Goal: Task Accomplishment & Management: Use online tool/utility

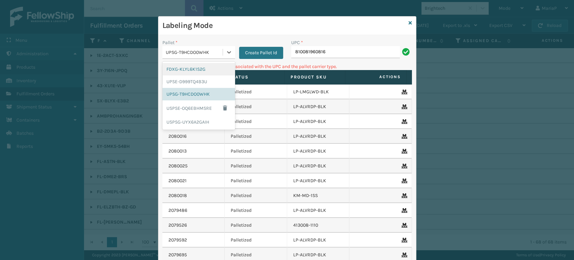
click at [183, 55] on div "UPSG-T9HCDO0WHK" at bounding box center [194, 52] width 57 height 7
click at [190, 68] on div "FDXG-KLYL6K1S2G" at bounding box center [198, 69] width 73 height 12
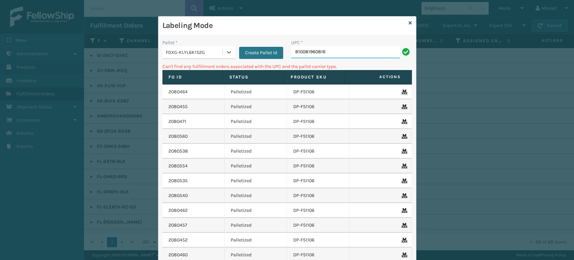
click at [340, 52] on input "810081960816" at bounding box center [345, 52] width 109 height 12
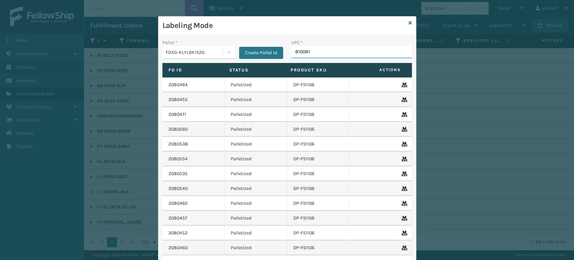
type input "8100819"
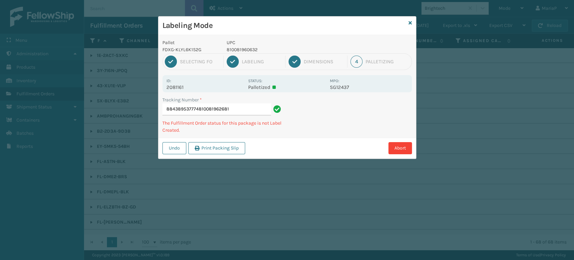
type input "884389537774810081962681"
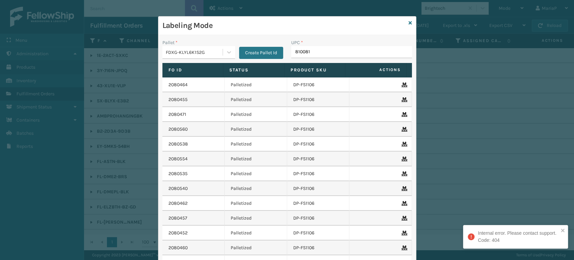
type input "8100819"
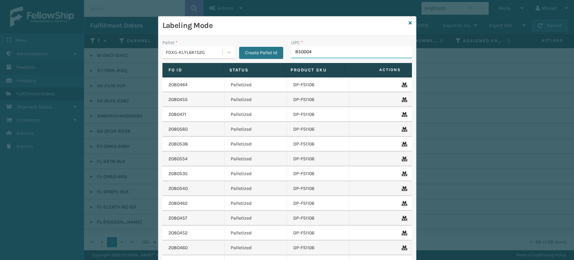
type input "8500044"
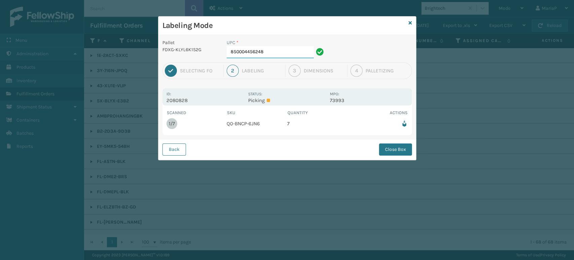
click at [289, 55] on input "850004456248" at bounding box center [270, 52] width 87 height 12
click at [396, 147] on button "Close Box" at bounding box center [395, 149] width 33 height 12
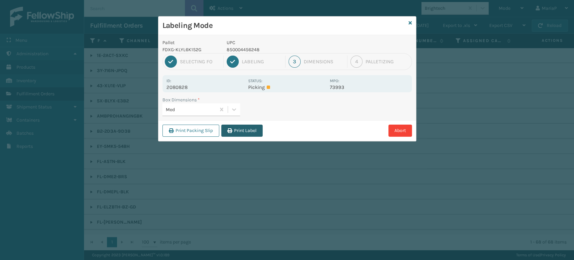
click at [245, 124] on button "Print Label" at bounding box center [241, 130] width 41 height 12
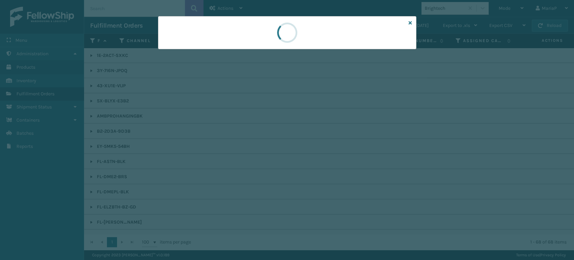
click at [245, 136] on div at bounding box center [287, 130] width 574 height 260
click at [247, 136] on div at bounding box center [287, 130] width 574 height 260
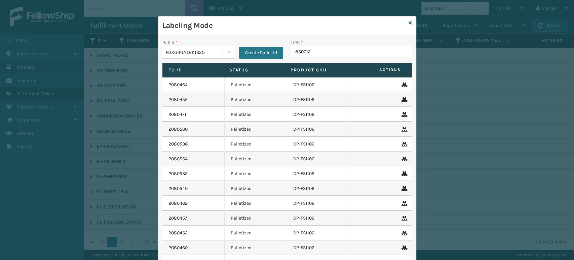
type input "8500124"
type input "FL-OLVA-CRM"
type input "858100007623"
type input "853913008119"
type input "850012486718"
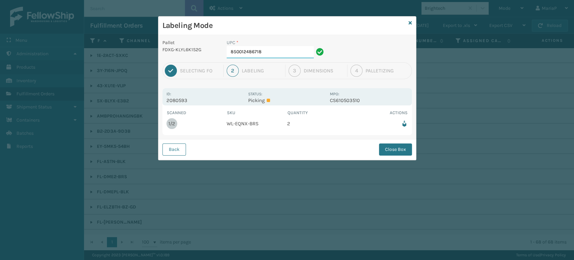
click at [272, 53] on input "850012486718" at bounding box center [270, 52] width 87 height 12
drag, startPoint x: 371, startPoint y: 147, endPoint x: 392, endPoint y: 150, distance: 21.0
click at [371, 147] on div "Back Close Box" at bounding box center [286, 149] width 257 height 21
click at [394, 150] on button "Close Box" at bounding box center [395, 149] width 33 height 12
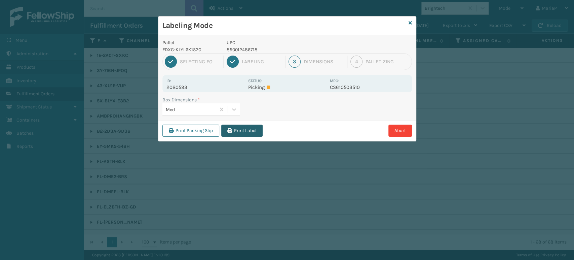
click at [239, 129] on button "Print Label" at bounding box center [241, 130] width 41 height 12
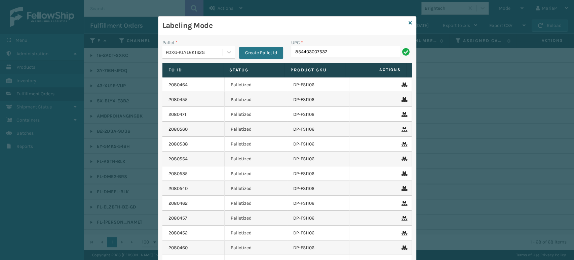
type input "854403007537"
type input "853"
type input "850012"
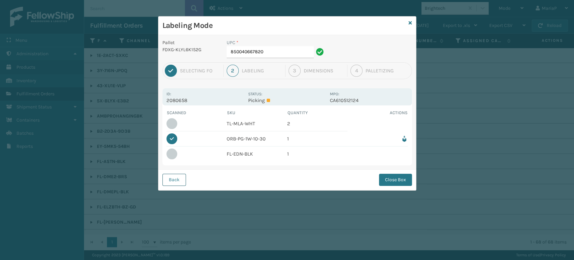
click at [170, 181] on button "Back" at bounding box center [174, 179] width 24 height 12
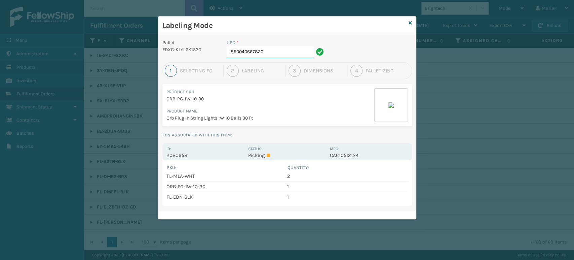
click at [296, 53] on input "850040667820" at bounding box center [270, 52] width 87 height 12
type input "85006831"
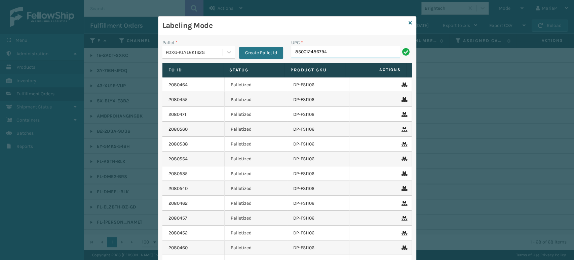
type input "850012486794"
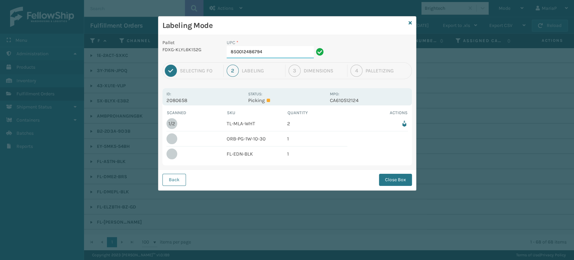
click at [271, 50] on input "850012486794" at bounding box center [270, 52] width 87 height 12
click at [404, 186] on div "Back Close Box" at bounding box center [286, 179] width 257 height 21
click at [387, 178] on button "Close Box" at bounding box center [395, 179] width 33 height 12
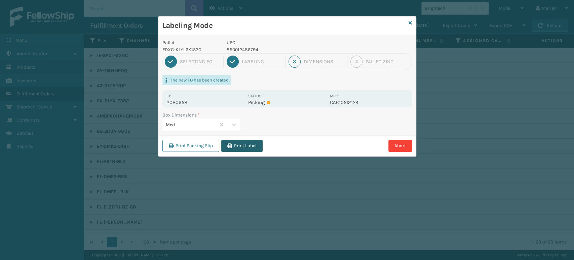
click at [236, 148] on button "Print Label" at bounding box center [241, 146] width 41 height 12
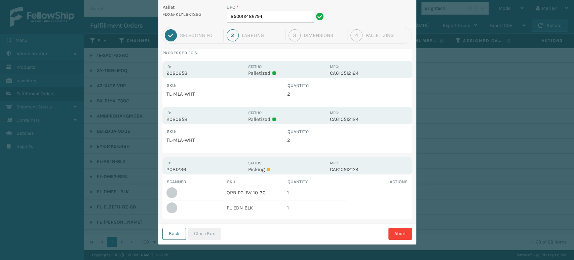
click at [178, 235] on button "Back" at bounding box center [174, 233] width 24 height 12
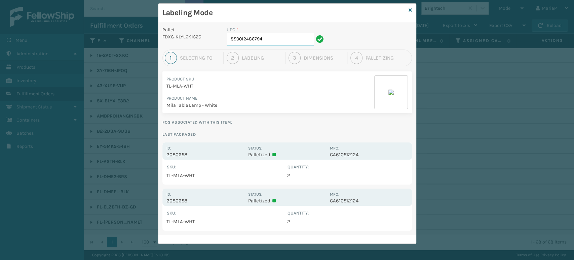
scroll to position [12, 0]
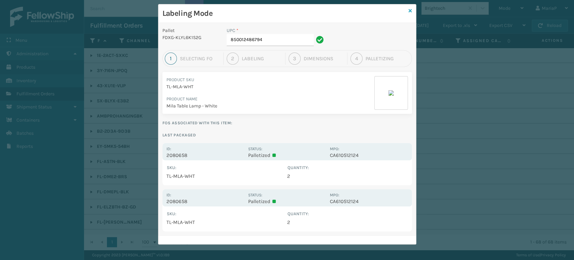
click at [408, 8] on icon at bounding box center [409, 10] width 3 height 5
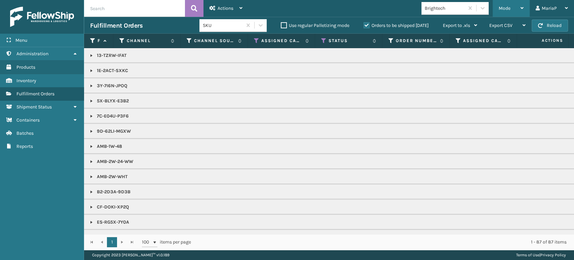
click at [513, 8] on div "Mode" at bounding box center [511, 8] width 25 height 17
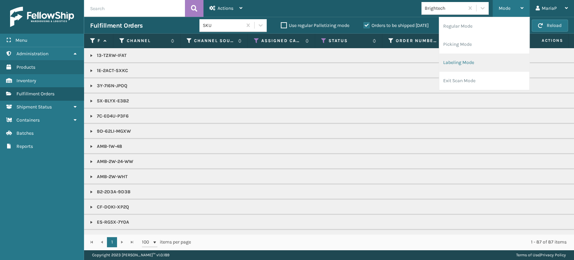
click at [459, 68] on li "Labeling Mode" at bounding box center [484, 62] width 90 height 18
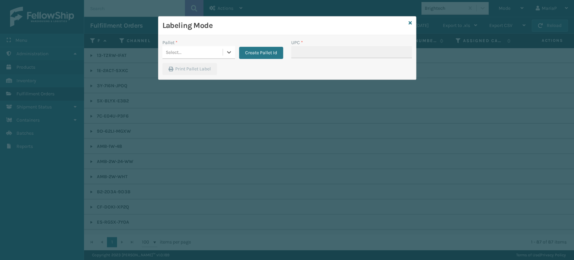
click at [220, 48] on div "Select..." at bounding box center [192, 52] width 60 height 11
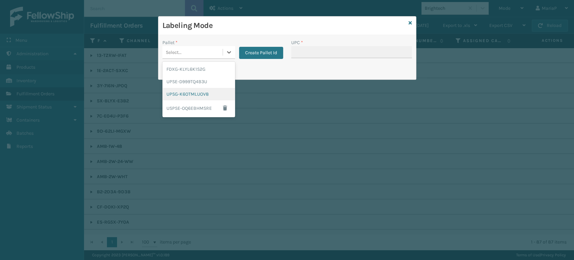
click at [198, 95] on div "UPSG-K6OTMLUOV8" at bounding box center [198, 94] width 73 height 12
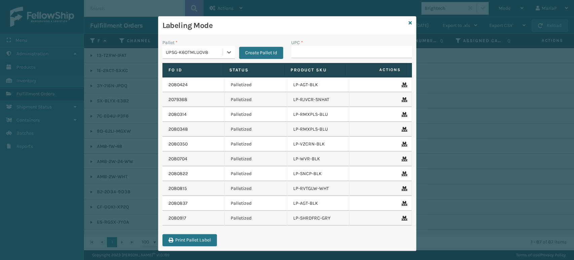
click at [213, 52] on div "UPSG-K6OTMLUOV8" at bounding box center [194, 52] width 57 height 7
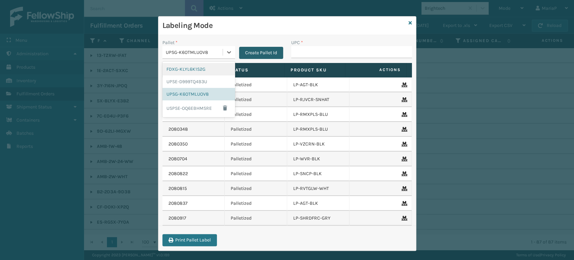
drag, startPoint x: 200, startPoint y: 71, endPoint x: 276, endPoint y: 55, distance: 77.9
click at [201, 70] on div "FDXG-KLYL6K1S2G" at bounding box center [198, 69] width 73 height 12
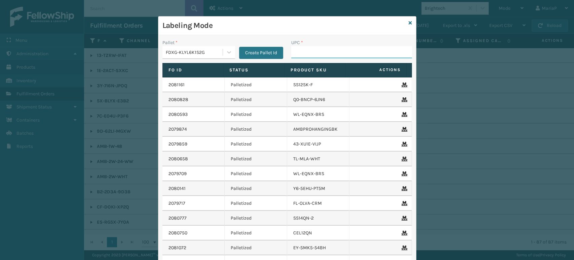
click at [332, 48] on input "UPC *" at bounding box center [351, 52] width 121 height 12
type input "85001248658"
type input "8500044"
drag, startPoint x: 298, startPoint y: 58, endPoint x: 315, endPoint y: 67, distance: 18.6
click at [303, 61] on div "UPC *" at bounding box center [351, 51] width 129 height 24
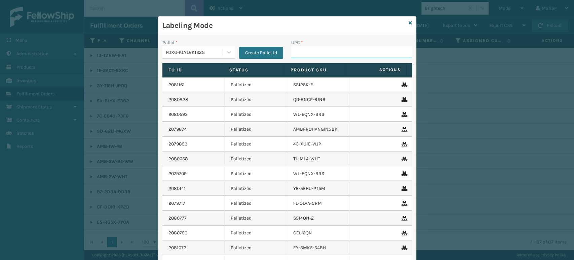
click at [385, 55] on input "UPC *" at bounding box center [351, 52] width 121 height 12
paste input "858100007920"
type input "858100007920"
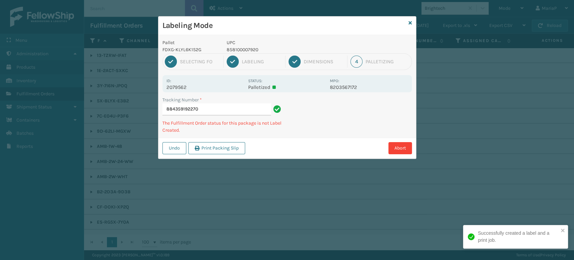
drag, startPoint x: 278, startPoint y: 22, endPoint x: 524, endPoint y: 252, distance: 337.0
click at [284, 26] on div "Labeling Mode Pallet FDXG-KLYL6K1S2G UPC 858100007920 1 Selecting FO 2 Labeling…" at bounding box center [287, 130] width 574 height 260
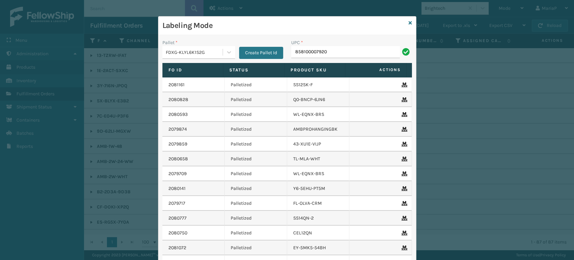
type input "858100007920"
type input "858100007869"
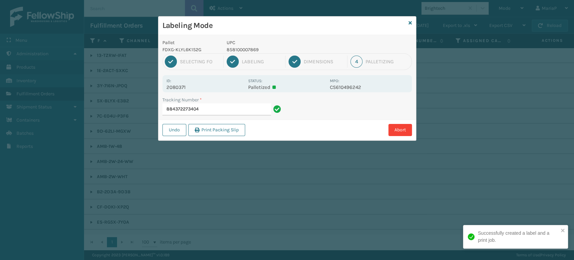
click at [230, 50] on p "858100007869" at bounding box center [276, 49] width 99 height 7
copy p "858100007869"
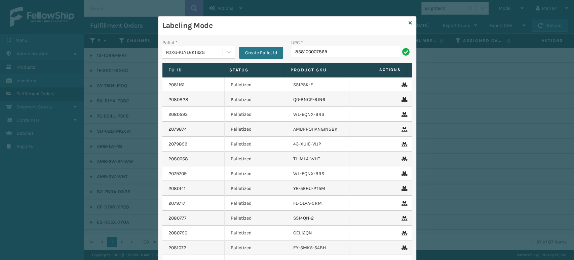
type input "858100007869"
paste input "858100007869"
type input "8"
type input "85810007920"
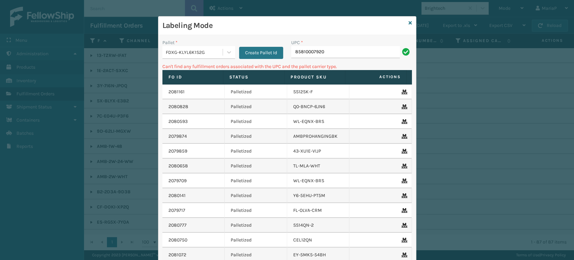
click at [307, 54] on input "85810007920" at bounding box center [345, 52] width 109 height 12
type input "858100007920"
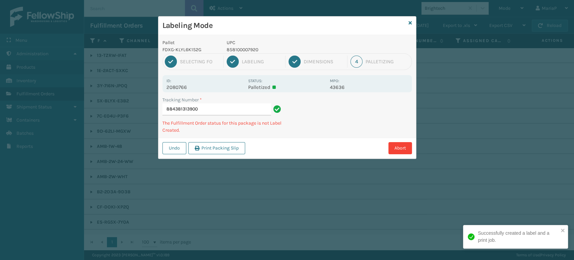
click at [243, 49] on p "858100007920" at bounding box center [276, 49] width 99 height 7
copy p "858100007920"
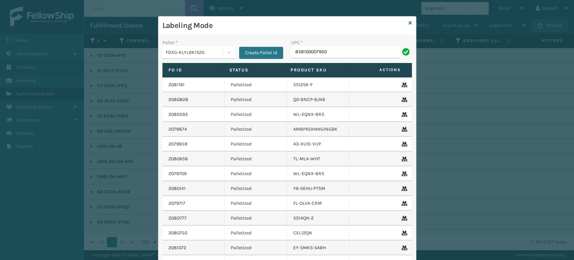
type input "858100007920"
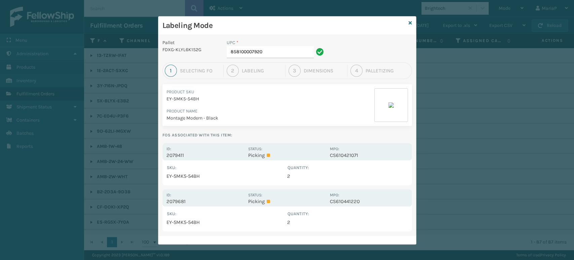
drag, startPoint x: 176, startPoint y: 154, endPoint x: 186, endPoint y: 148, distance: 11.8
click at [176, 154] on p "2079411" at bounding box center [205, 155] width 78 height 6
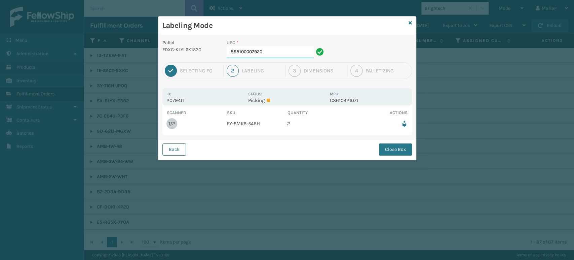
click at [288, 54] on input "858100007920" at bounding box center [270, 52] width 87 height 12
click at [403, 146] on button "Close Box" at bounding box center [395, 149] width 33 height 12
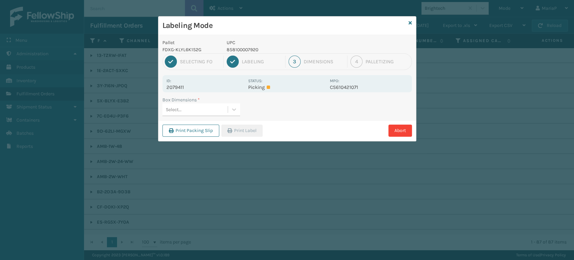
click at [223, 112] on div "Select..." at bounding box center [194, 109] width 65 height 11
type input "MED"
click at [255, 130] on button "Print Label" at bounding box center [241, 130] width 41 height 12
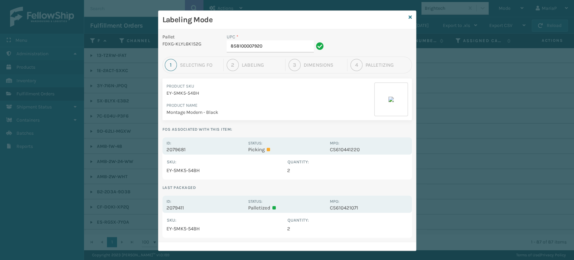
scroll to position [0, 0]
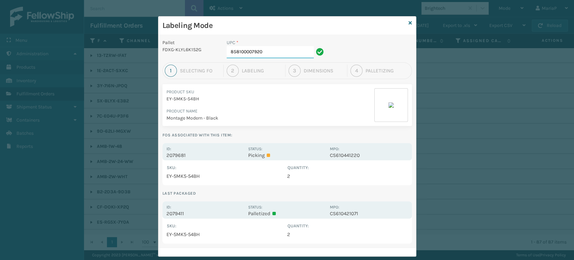
click at [270, 53] on input "858100007920" at bounding box center [270, 52] width 87 height 12
type input "8500406"
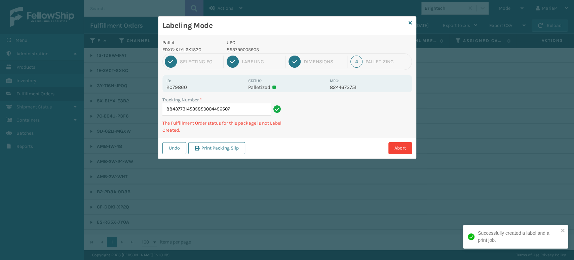
type input "884377314535850004456507"
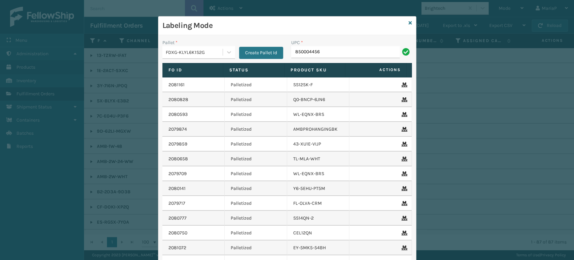
type input "8500044565"
type input "85001248"
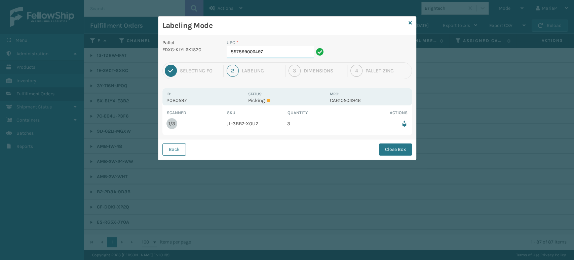
click at [277, 56] on input "857899006497" at bounding box center [270, 52] width 87 height 12
click at [390, 150] on button "Close Box" at bounding box center [395, 149] width 33 height 12
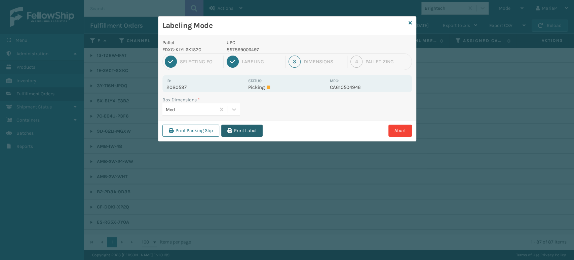
click at [238, 132] on button "Print Label" at bounding box center [241, 130] width 41 height 12
